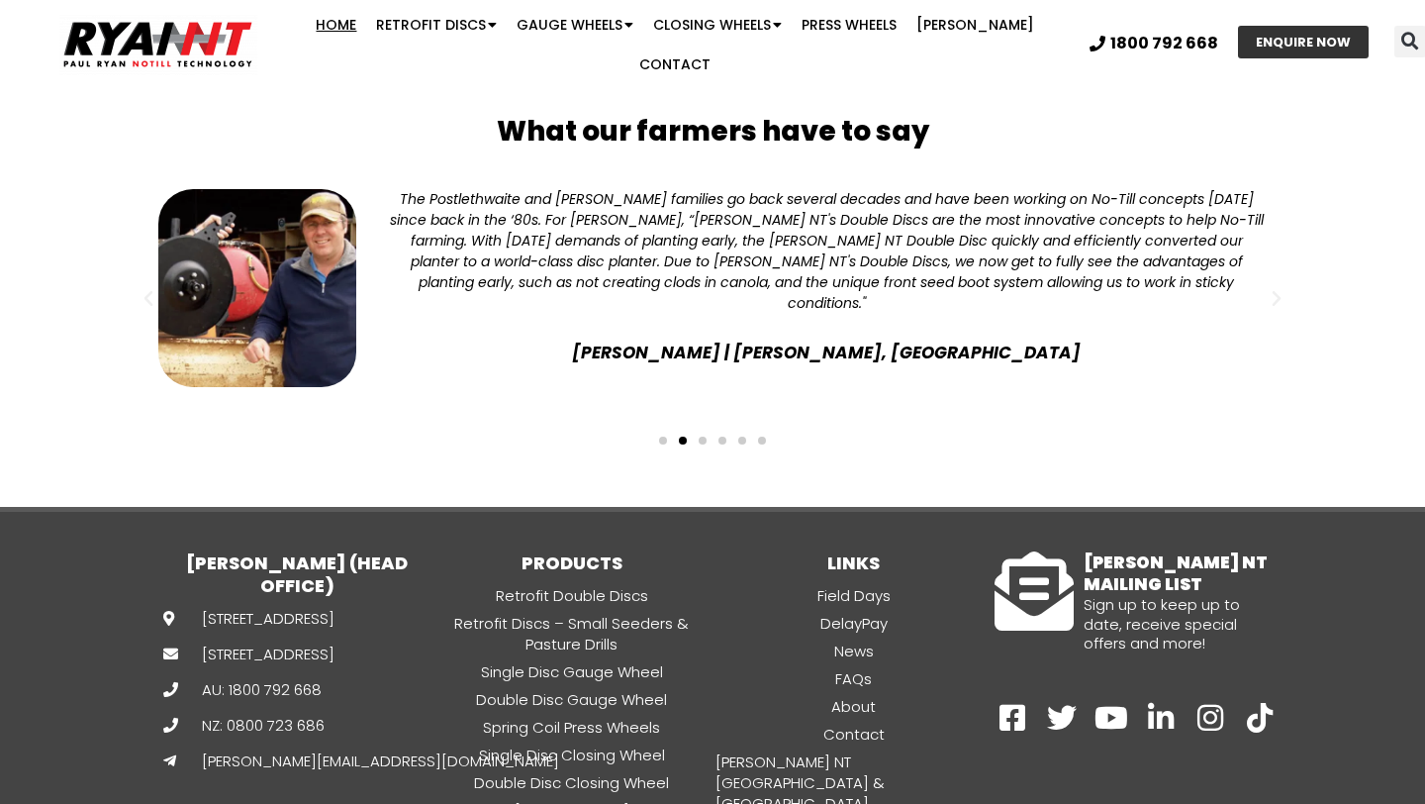
scroll to position [5297, 0]
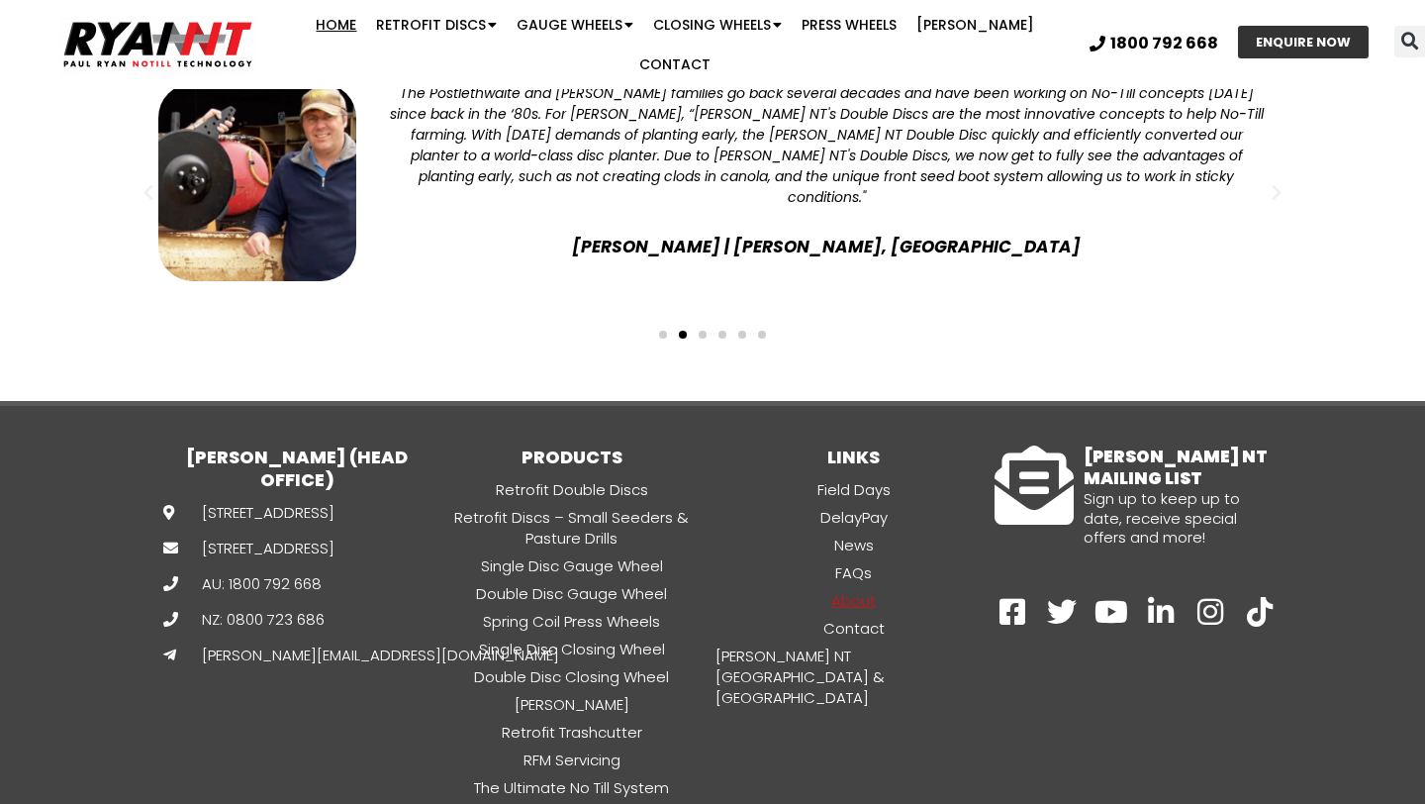
click at [849, 589] on link "About" at bounding box center [854, 600] width 282 height 23
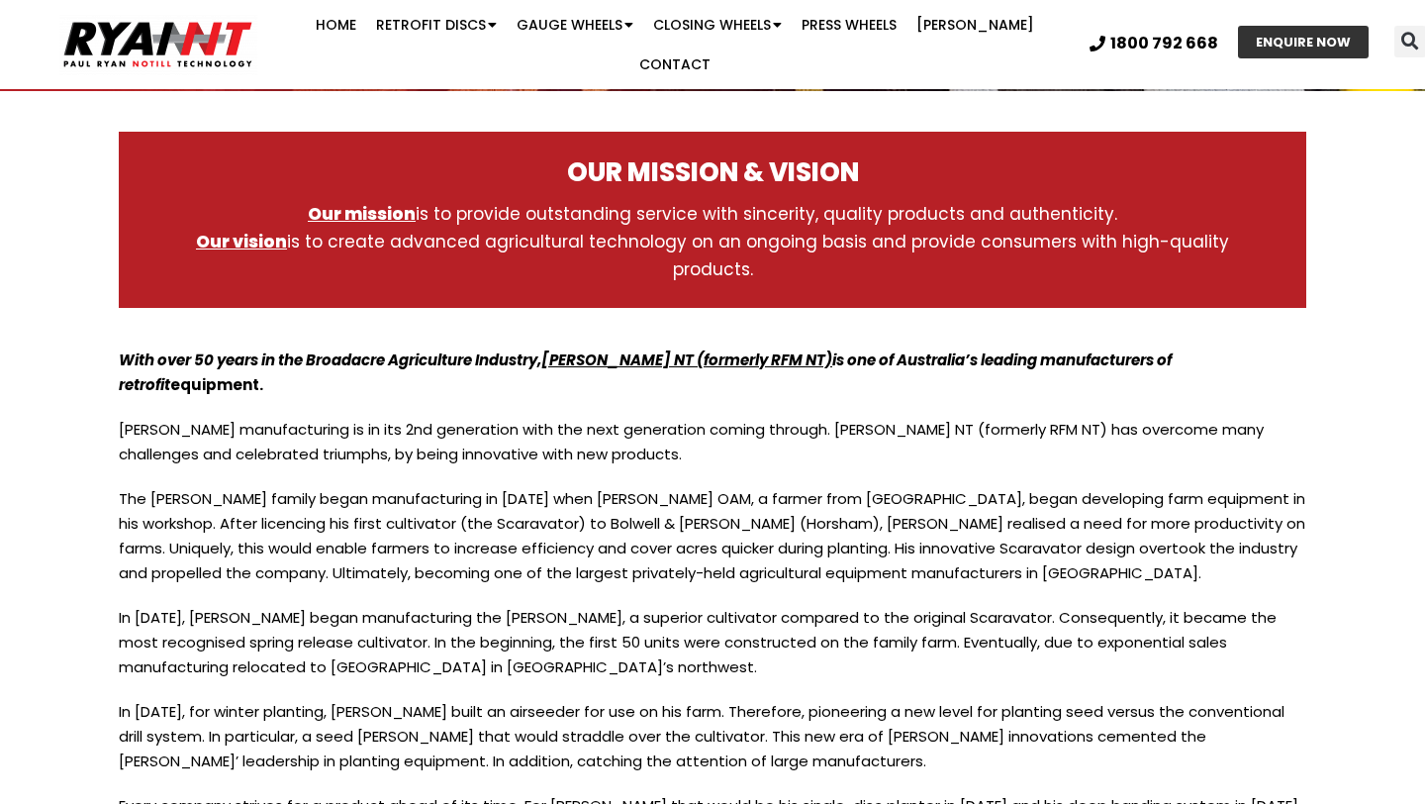
scroll to position [438, 0]
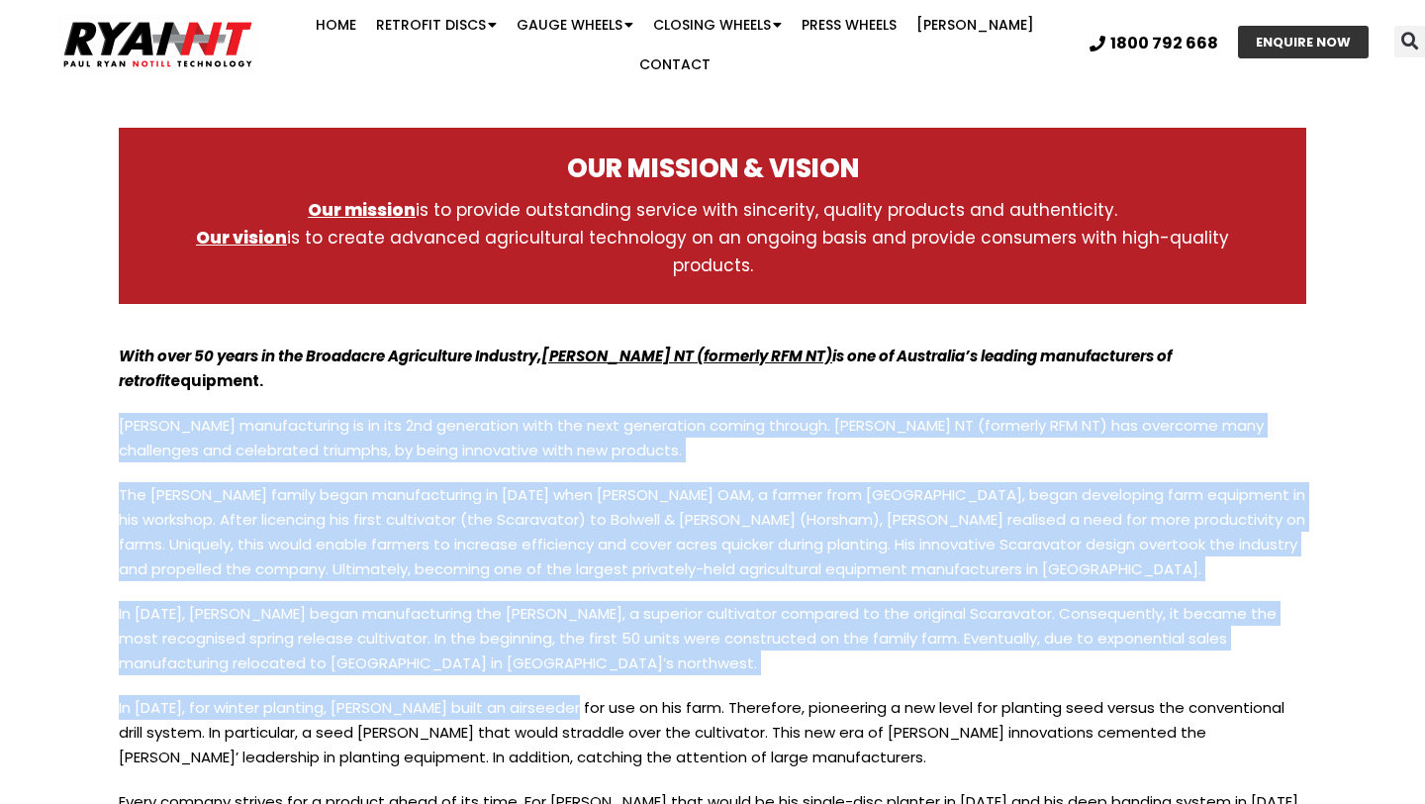
drag, startPoint x: 113, startPoint y: 359, endPoint x: 557, endPoint y: 641, distance: 526.4
copy div "Ryan manufacturing is in its 2nd generation with the next generation coming thr…"
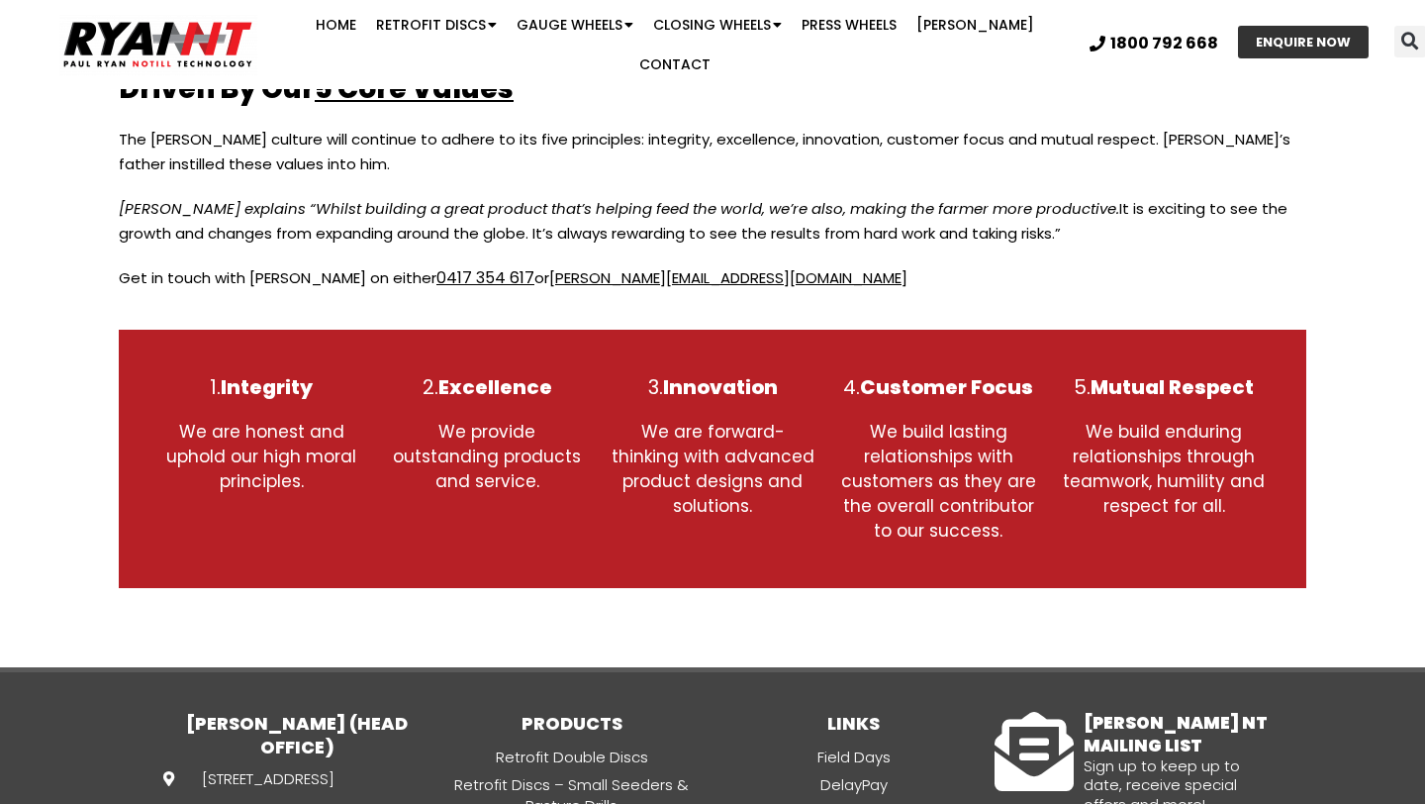
scroll to position [2822, 0]
